Goal: Find specific page/section: Find specific page/section

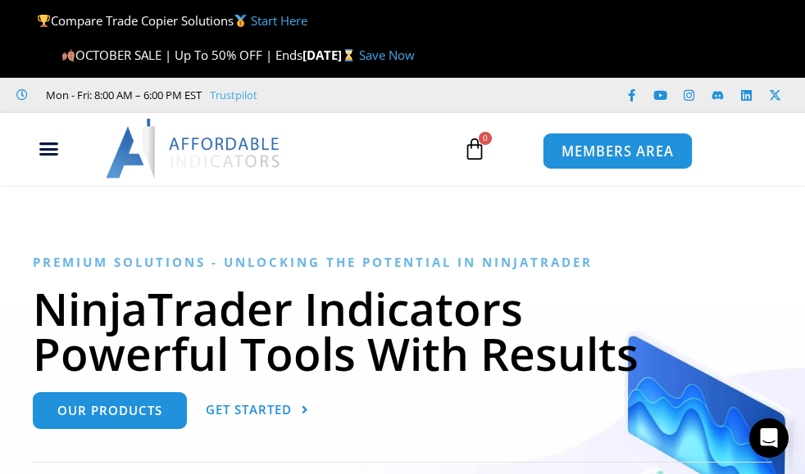
click at [579, 154] on span "MEMBERS AREA" at bounding box center [616, 151] width 112 height 14
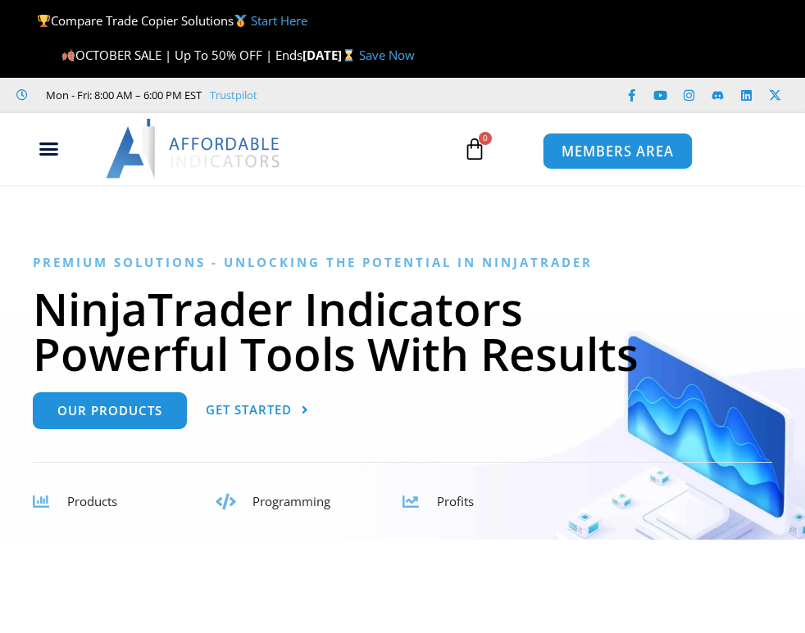
click at [594, 152] on span "MEMBERS AREA" at bounding box center [616, 151] width 112 height 14
